Goal: Task Accomplishment & Management: Use online tool/utility

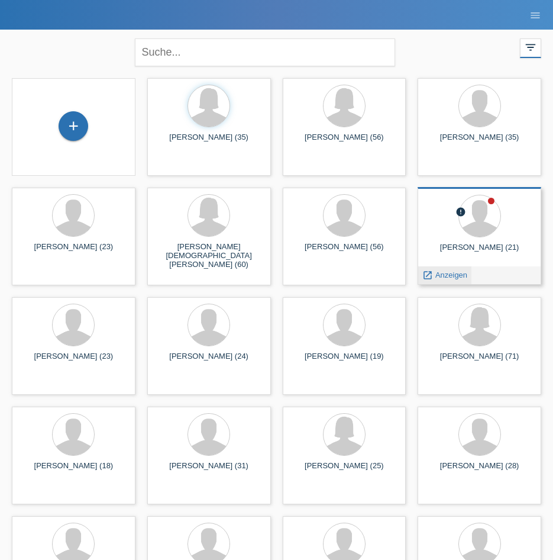
click at [447, 275] on span "Anzeigen" at bounding box center [452, 274] width 32 height 9
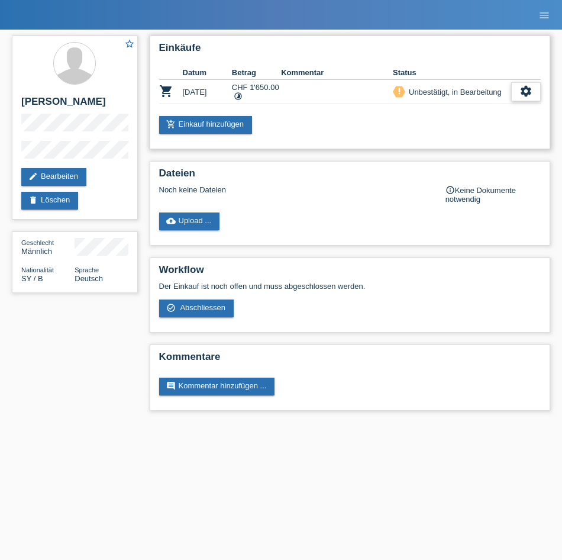
click at [520, 94] on icon "settings" at bounding box center [526, 91] width 13 height 13
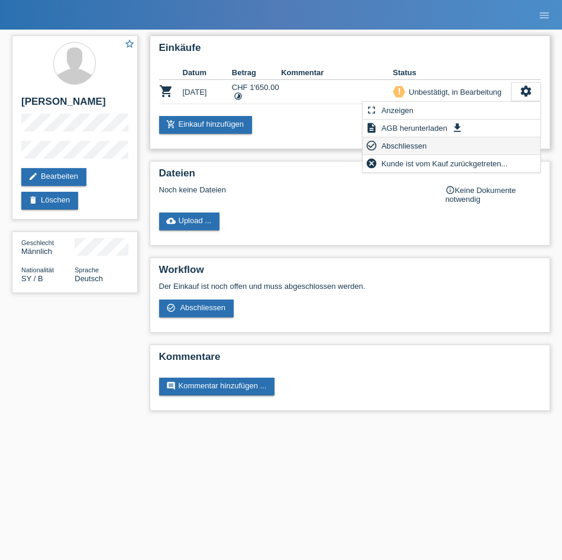
click at [480, 140] on div "check_circle_outline Abschliessen" at bounding box center [452, 146] width 178 height 18
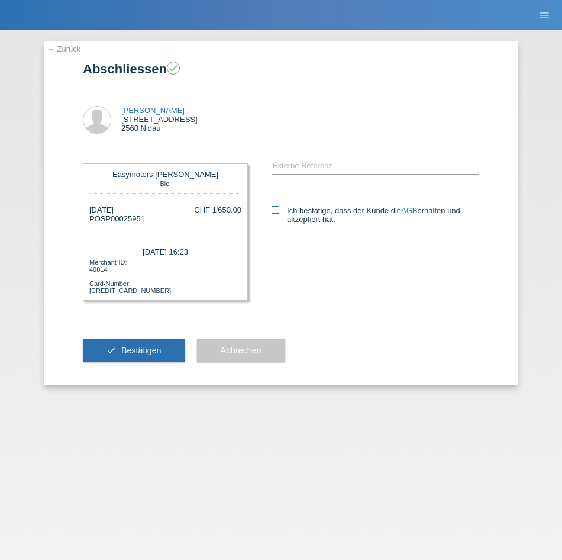
click at [273, 207] on icon at bounding box center [276, 210] width 8 height 8
click at [273, 207] on input "Ich bestätige, dass der Kunde die AGB erhalten und akzeptiert hat." at bounding box center [276, 210] width 8 height 8
checkbox input "true"
click at [143, 352] on span "Bestätigen" at bounding box center [141, 350] width 40 height 9
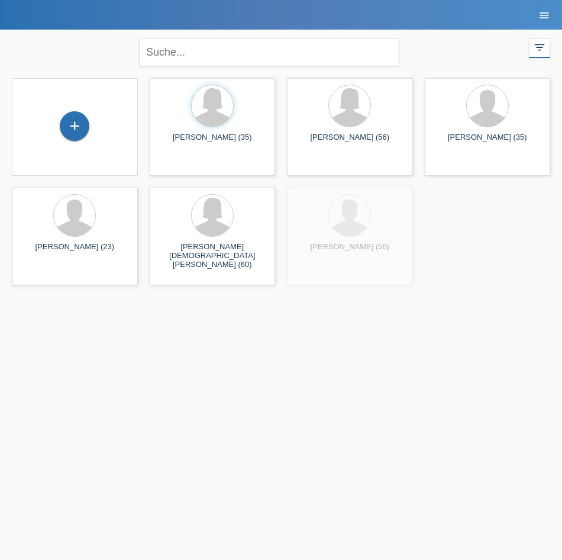
click at [551, 14] on link "menu" at bounding box center [545, 14] width 24 height 7
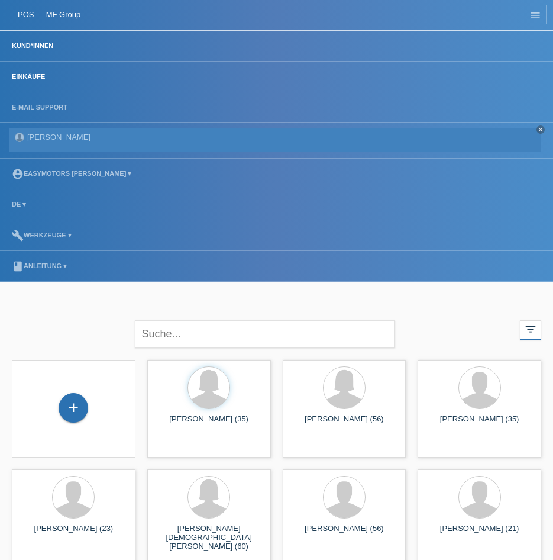
click at [43, 76] on link "Einkäufe" at bounding box center [28, 76] width 45 height 7
